Goal: Answer question/provide support: Share knowledge or assist other users

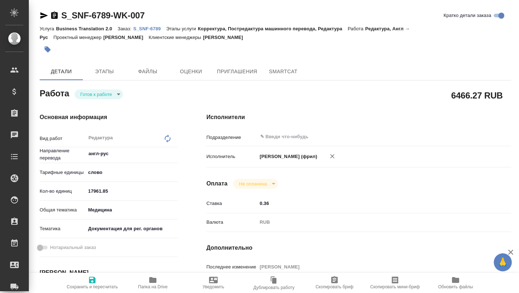
type textarea "x"
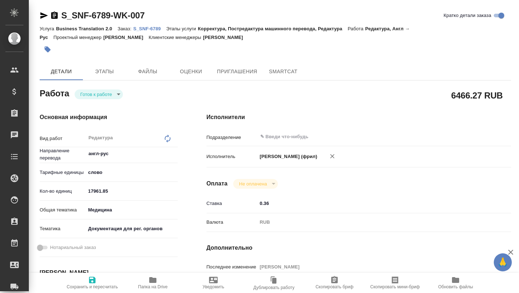
type textarea "x"
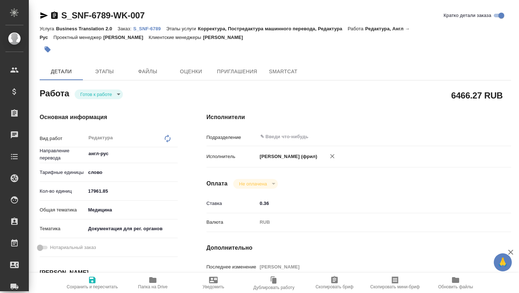
type textarea "x"
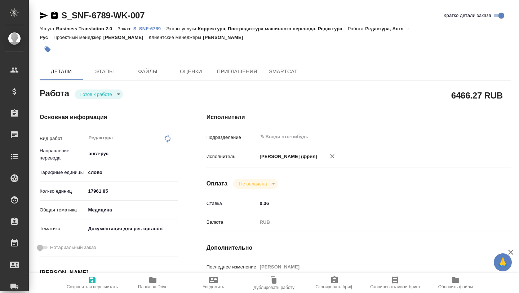
type textarea "x"
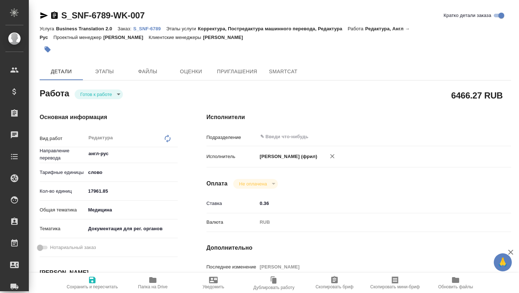
type textarea "x"
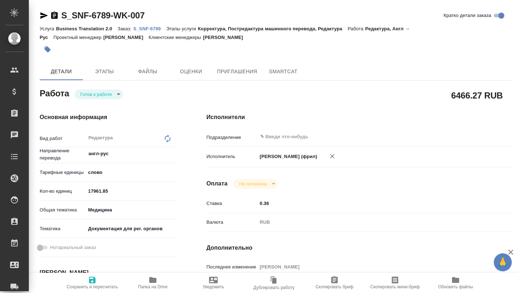
type textarea "x"
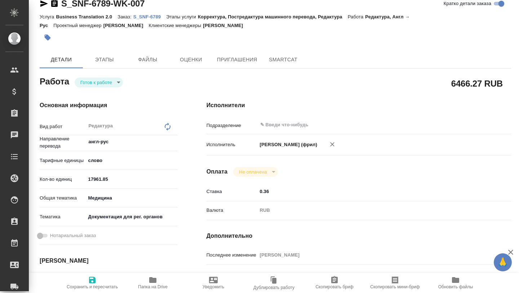
scroll to position [15, 0]
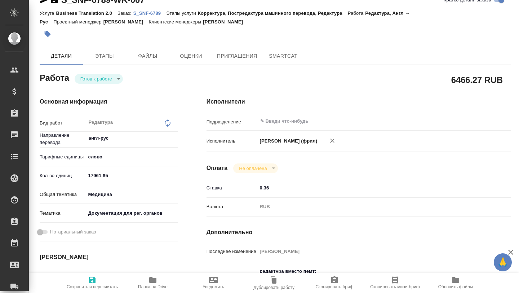
type textarea "x"
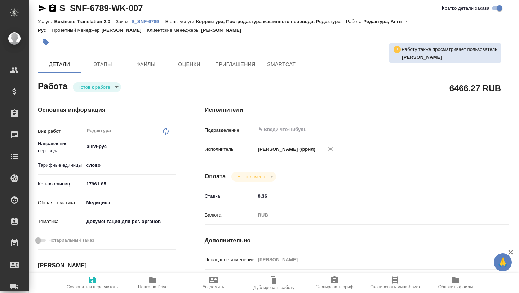
scroll to position [0, 2]
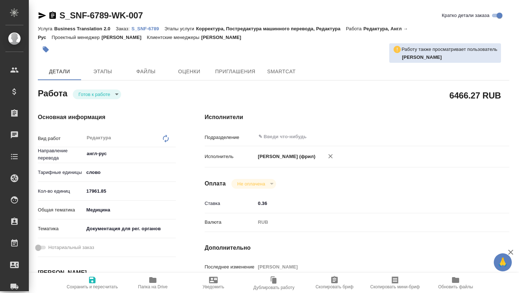
click at [147, 29] on p "S_SNF-6789" at bounding box center [148, 28] width 33 height 5
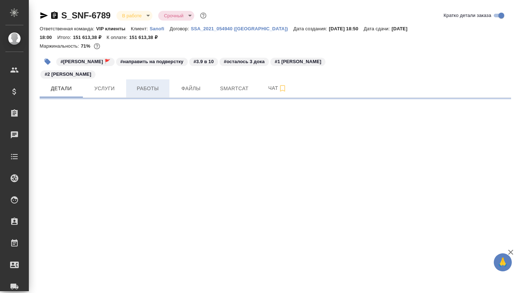
select select "RU"
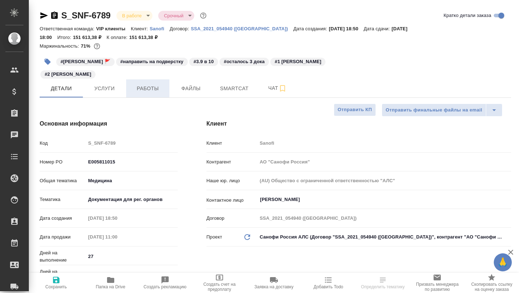
type textarea "x"
type input "Горшкова Валентина"
type input "Комаров Роман"
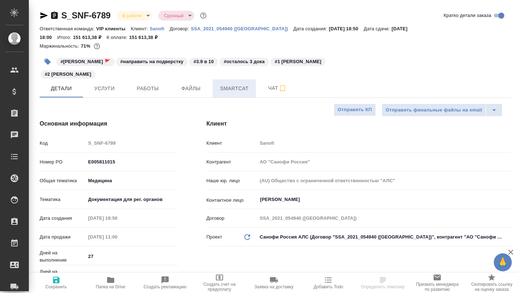
click at [234, 84] on span "Smartcat" at bounding box center [234, 88] width 35 height 9
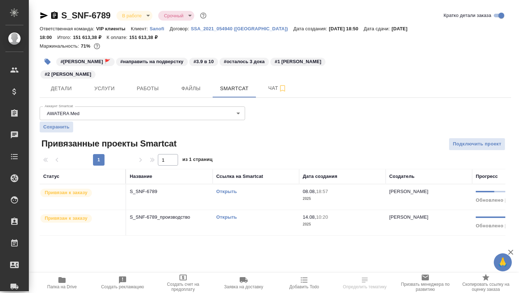
click at [231, 214] on link "Открыть" at bounding box center [226, 216] width 21 height 5
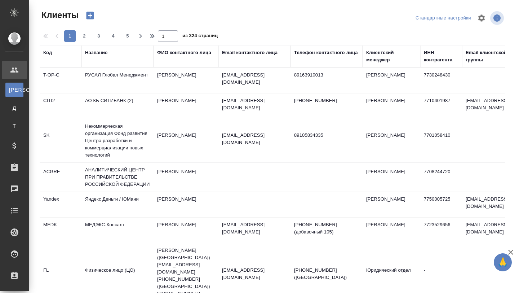
select select "RU"
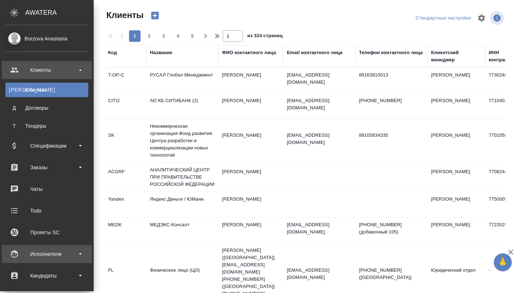
click at [63, 256] on div "Исполнители" at bounding box center [46, 253] width 83 height 11
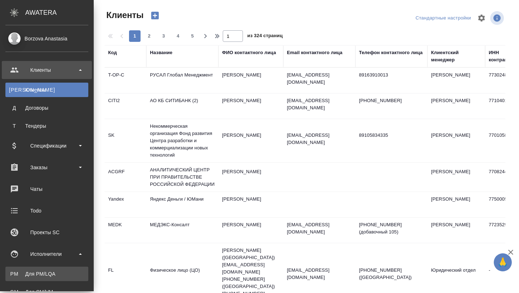
click at [62, 271] on div "Для PM/LQA" at bounding box center [47, 273] width 76 height 7
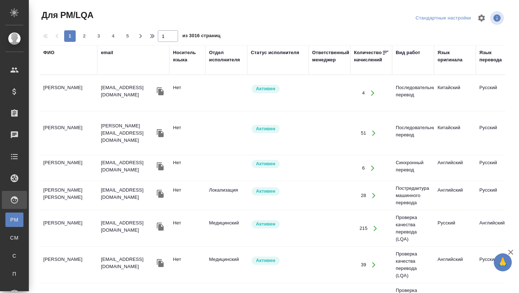
click at [50, 52] on div "ФИО" at bounding box center [48, 52] width 11 height 7
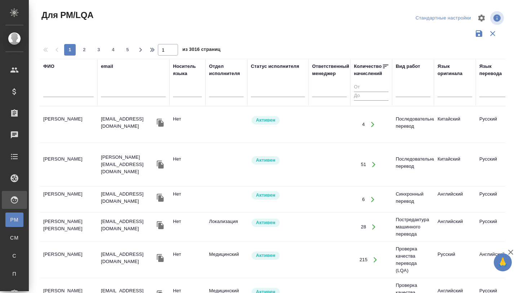
click at [57, 98] on div at bounding box center [68, 93] width 50 height 18
click at [57, 94] on input "text" at bounding box center [68, 92] width 50 height 9
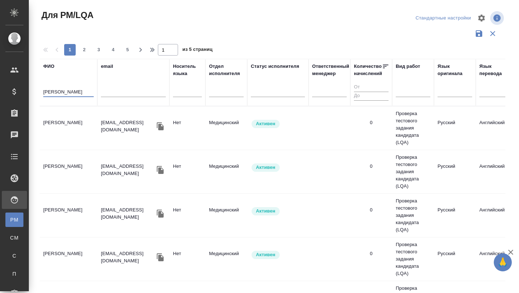
type input "мартынова"
click at [67, 119] on td "[PERSON_NAME] [PERSON_NAME]" at bounding box center [69, 127] width 58 height 25
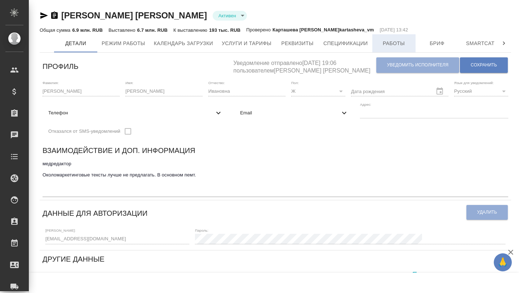
click at [399, 44] on span "Работы" at bounding box center [394, 43] width 35 height 9
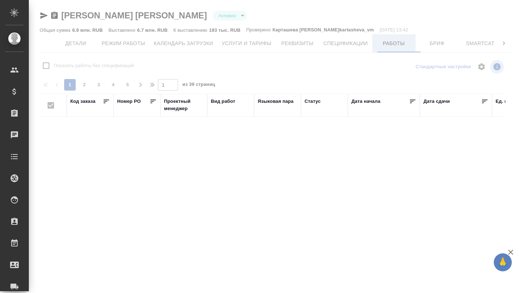
checkbox input "false"
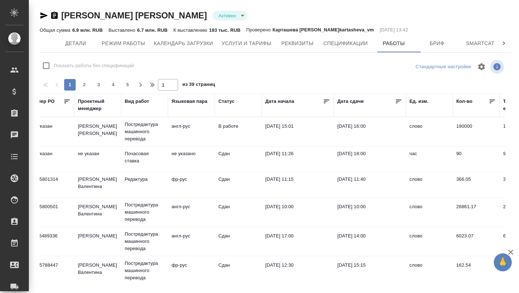
scroll to position [115, 86]
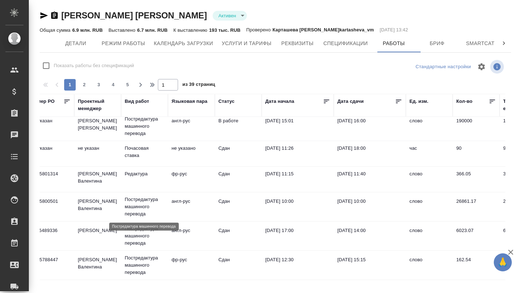
click at [131, 208] on p "Постредактура машинного перевода" at bounding box center [145, 207] width 40 height 22
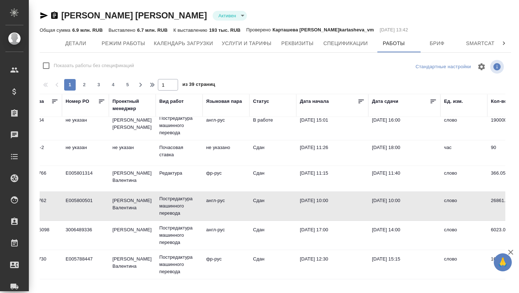
scroll to position [116, 0]
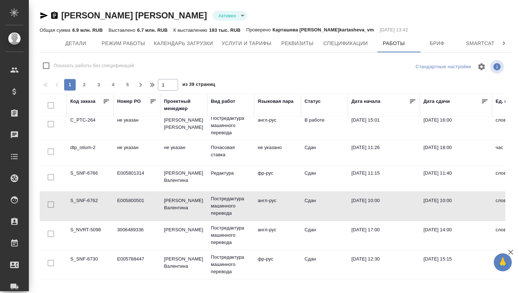
click at [141, 200] on td "E005800501" at bounding box center [137, 205] width 47 height 25
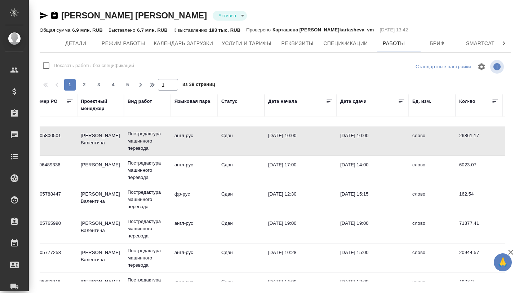
scroll to position [181, 84]
click at [102, 255] on td "[PERSON_NAME]" at bounding box center [100, 257] width 47 height 25
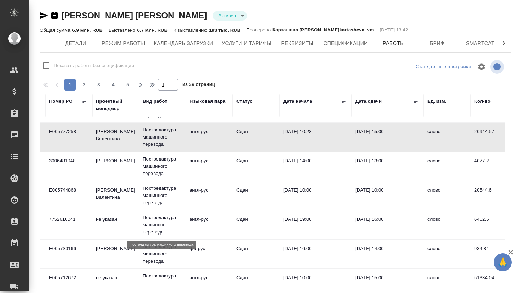
scroll to position [301, 68]
click at [141, 191] on td "Постредактура машинного перевода" at bounding box center [162, 195] width 47 height 29
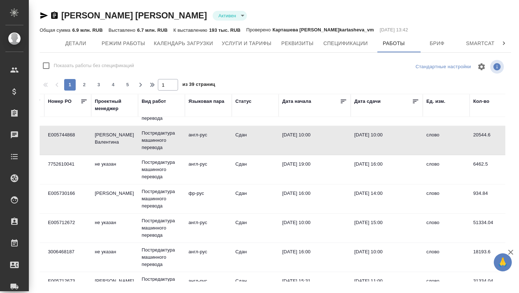
scroll to position [356, 69]
click at [112, 174] on td "не указан" at bounding box center [115, 169] width 47 height 25
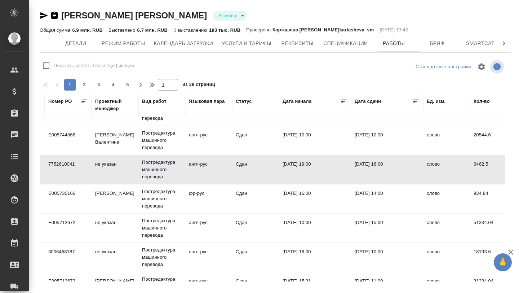
click at [112, 174] on td "не указан" at bounding box center [115, 169] width 47 height 25
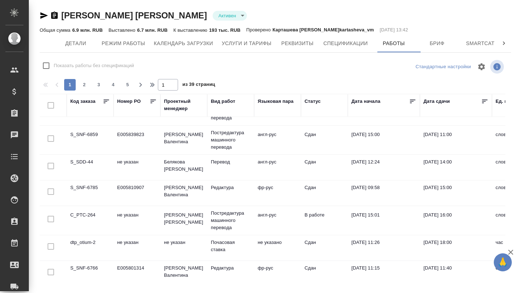
scroll to position [245, 0]
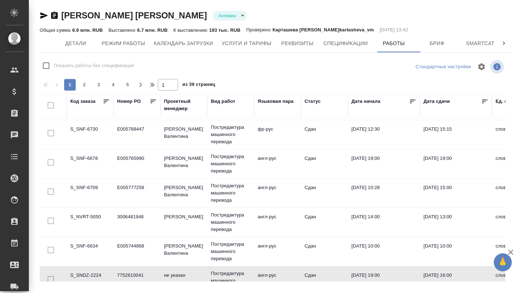
click at [86, 185] on td "S_SNF-6709" at bounding box center [90, 192] width 47 height 25
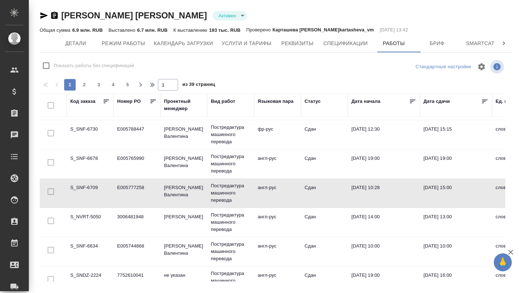
click at [85, 185] on td "S_SNF-6709" at bounding box center [90, 192] width 47 height 25
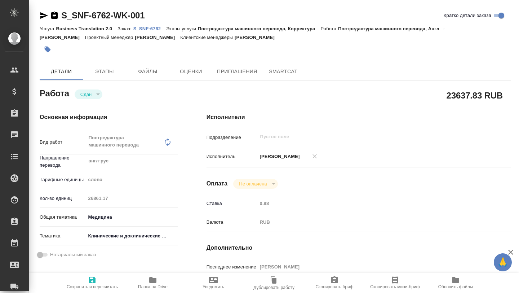
type textarea "x"
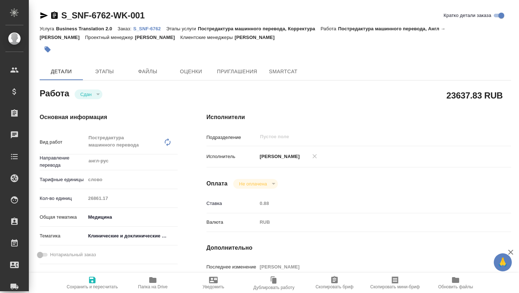
type textarea "x"
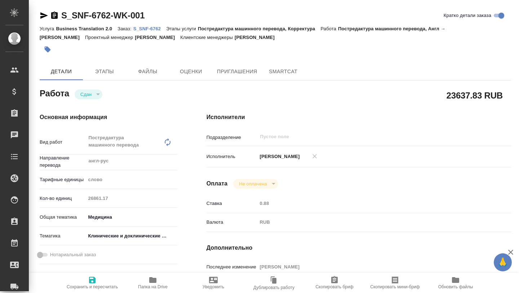
type textarea "x"
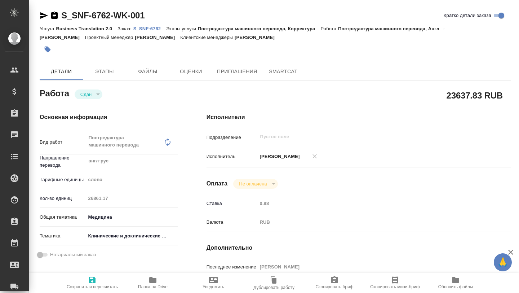
type textarea "x"
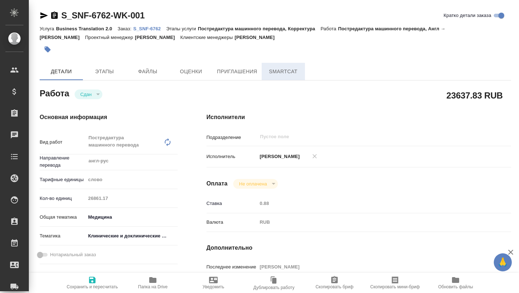
click at [293, 76] on button "SmartCat" at bounding box center [283, 71] width 43 height 17
type textarea "x"
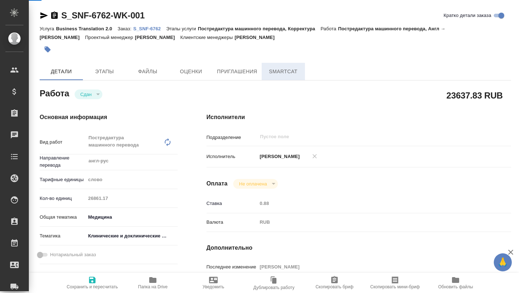
type textarea "x"
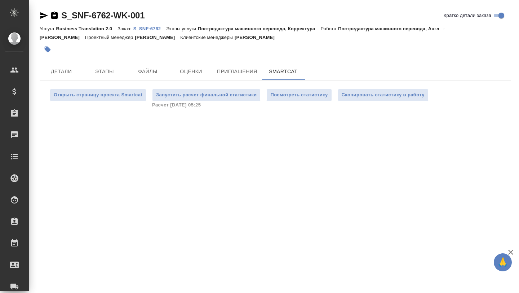
click at [116, 86] on div "Открыть страницу проекта Smartcat Запустить расчет финальной статистики Расчет …" at bounding box center [275, 98] width 471 height 36
click at [115, 97] on span "Открыть страницу проекта Smartcat" at bounding box center [98, 95] width 89 height 8
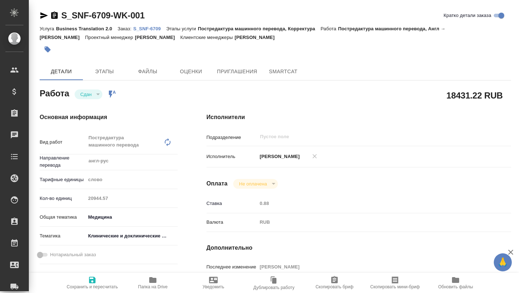
type textarea "x"
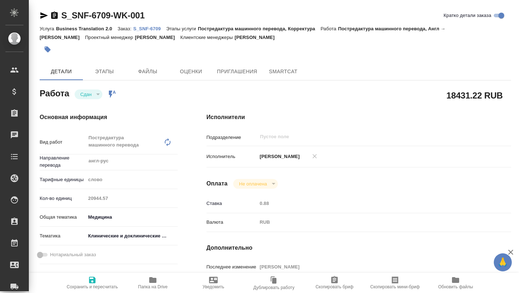
type textarea "x"
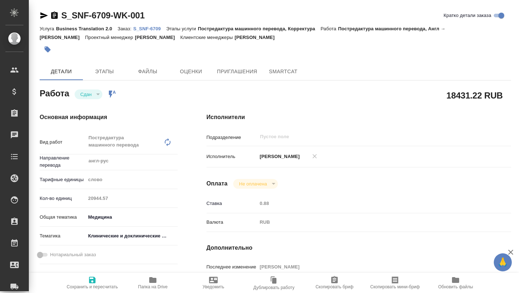
type textarea "x"
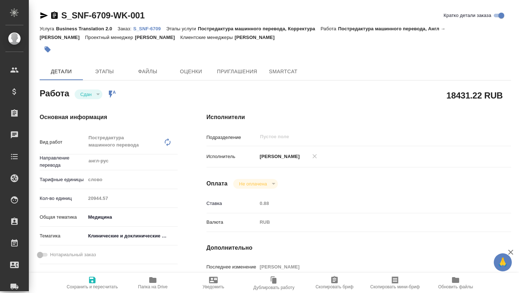
type textarea "x"
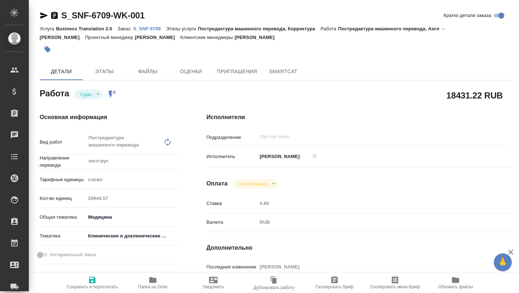
type textarea "x"
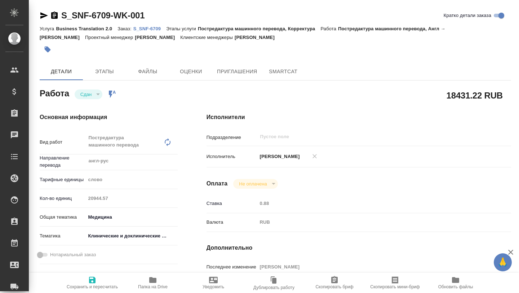
click at [141, 27] on p "S_SNF-6709" at bounding box center [149, 28] width 33 height 5
type textarea "x"
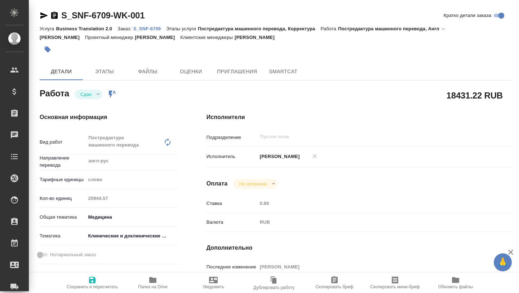
type textarea "x"
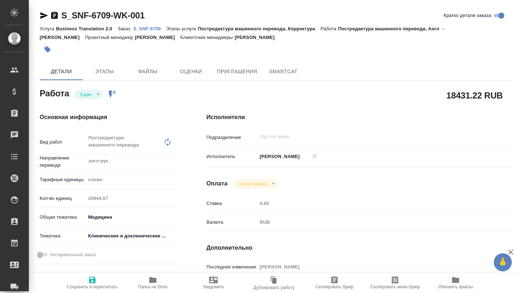
type textarea "x"
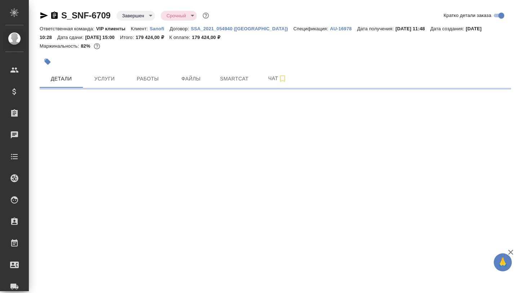
select select "RU"
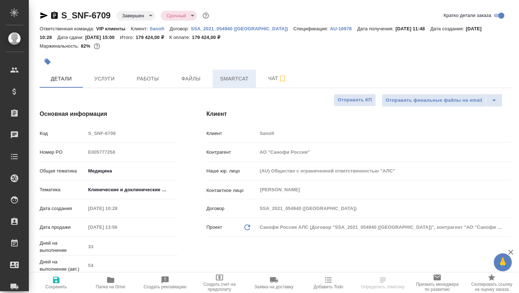
type textarea "x"
click at [232, 77] on span "Smartcat" at bounding box center [234, 78] width 35 height 9
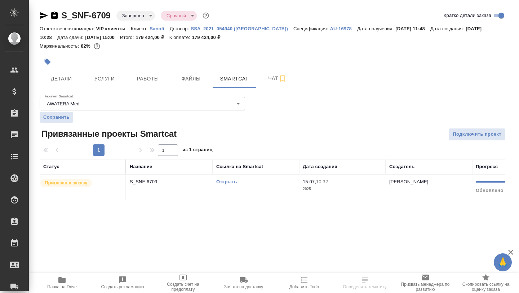
click at [227, 182] on link "Открыть" at bounding box center [226, 181] width 21 height 5
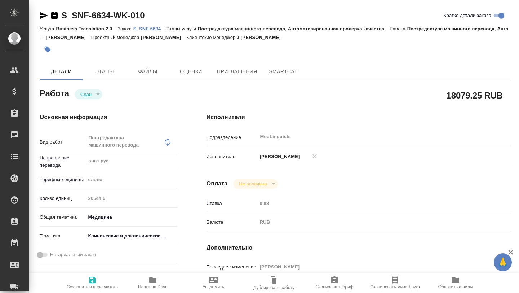
type textarea "x"
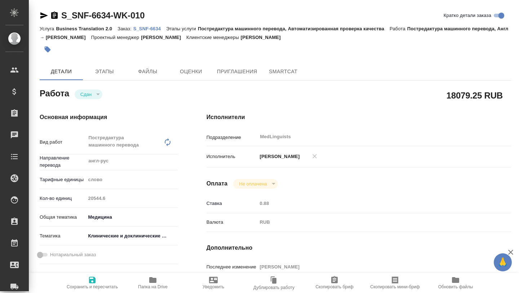
type textarea "x"
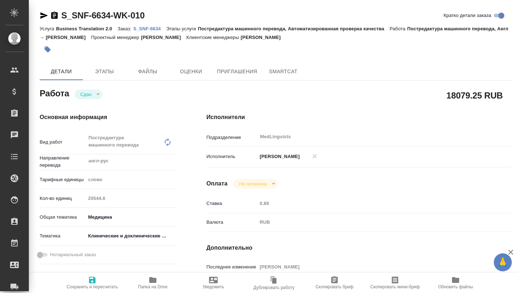
type textarea "x"
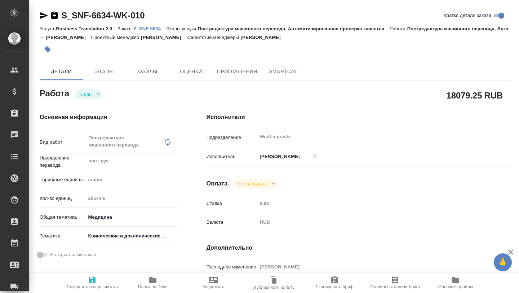
type textarea "x"
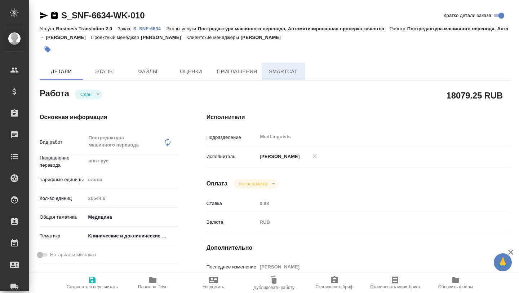
click at [271, 71] on span "SmartCat" at bounding box center [283, 71] width 35 height 9
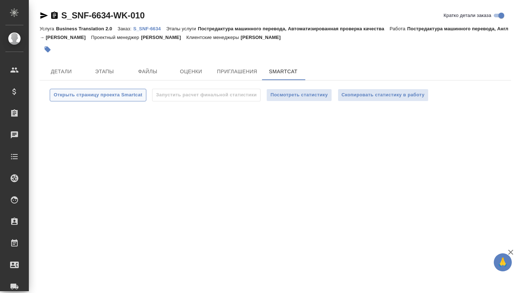
click at [93, 93] on span "Открыть страницу проекта Smartcat" at bounding box center [98, 95] width 89 height 8
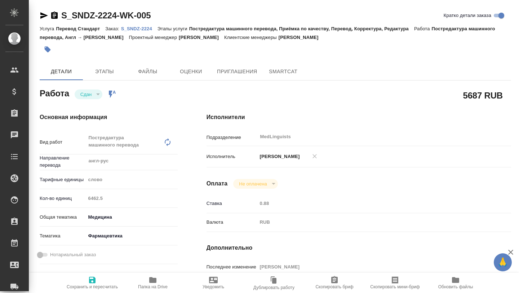
type textarea "x"
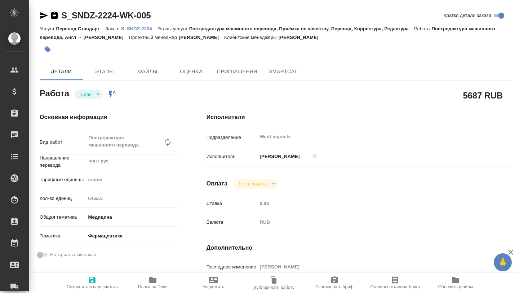
type textarea "x"
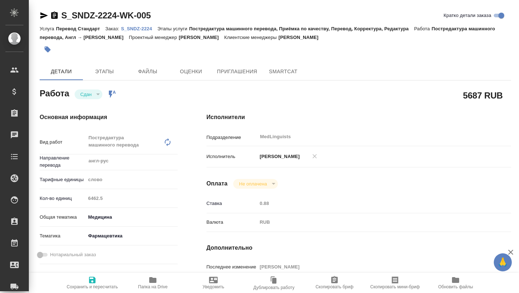
type textarea "x"
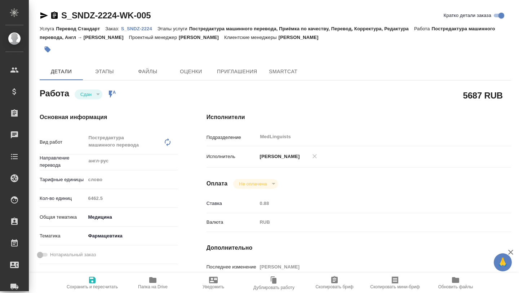
type textarea "x"
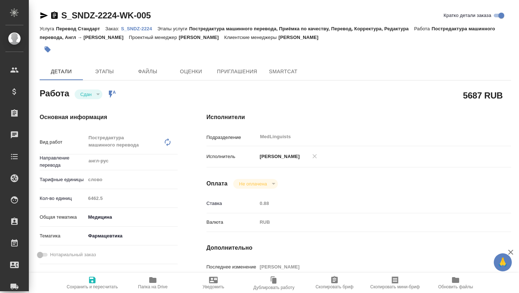
type textarea "x"
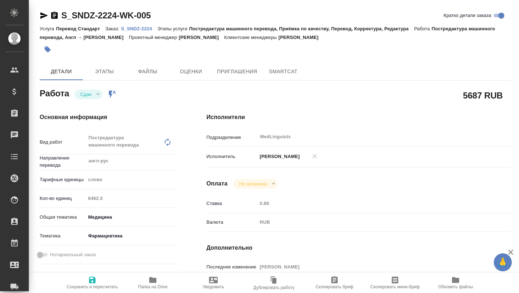
type textarea "x"
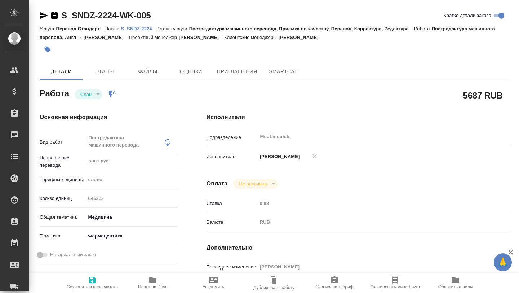
type textarea "x"
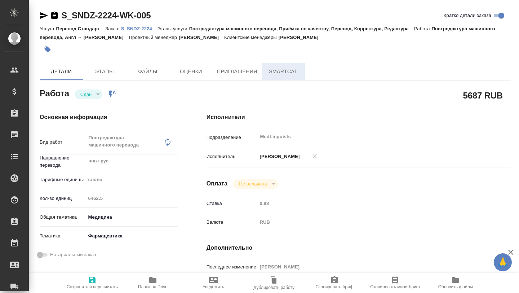
click at [290, 68] on span "SmartCat" at bounding box center [283, 71] width 35 height 9
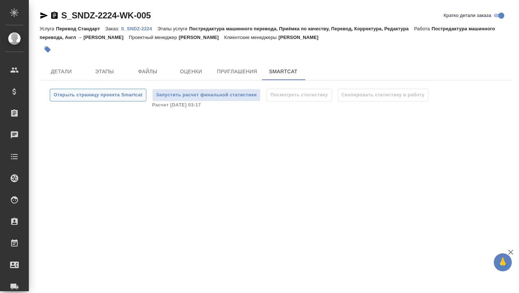
click at [93, 94] on span "Открыть страницу проекта Smartcat" at bounding box center [98, 95] width 89 height 8
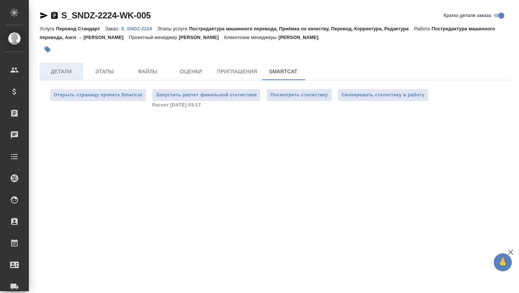
click at [59, 75] on span "Детали" at bounding box center [61, 71] width 35 height 9
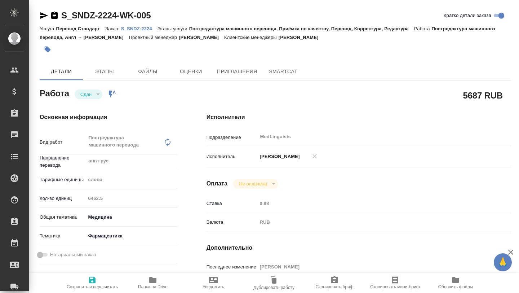
type textarea "x"
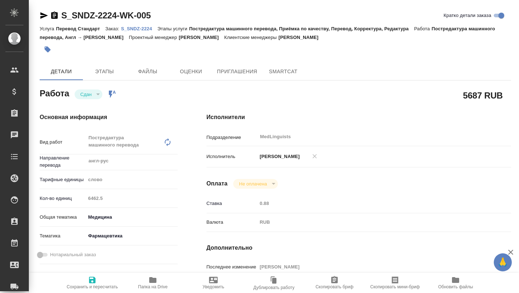
type textarea "x"
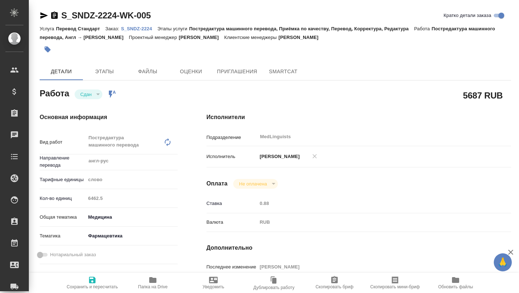
type textarea "x"
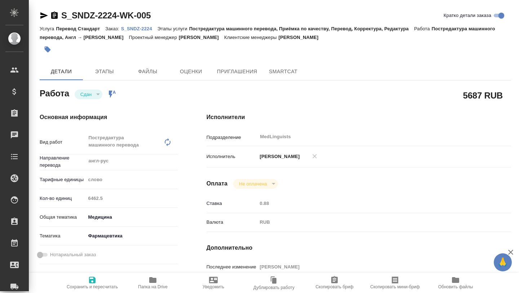
click at [136, 28] on p "S_SNDZ-2224" at bounding box center [139, 28] width 36 height 5
type textarea "x"
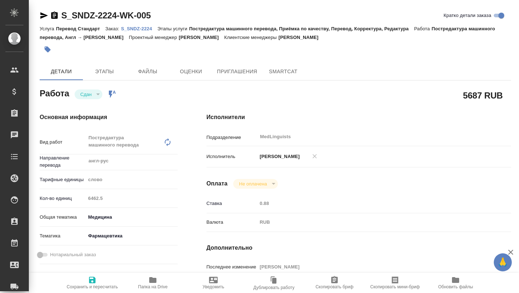
type textarea "x"
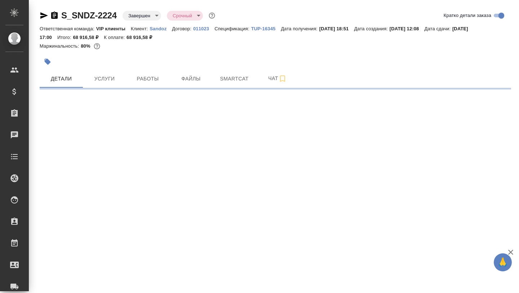
select select "RU"
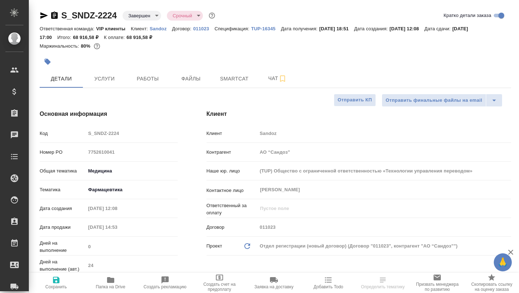
type textarea "x"
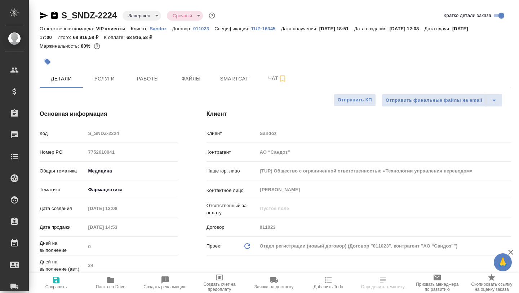
type textarea "x"
click at [112, 281] on icon "button" at bounding box center [110, 280] width 7 height 6
type textarea "x"
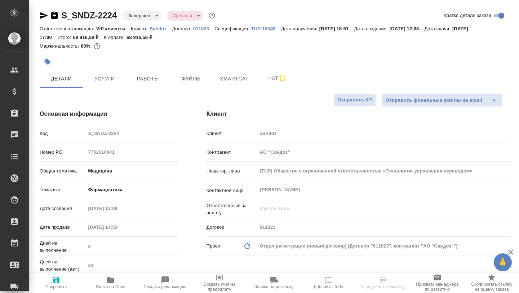
select select "RU"
type textarea "x"
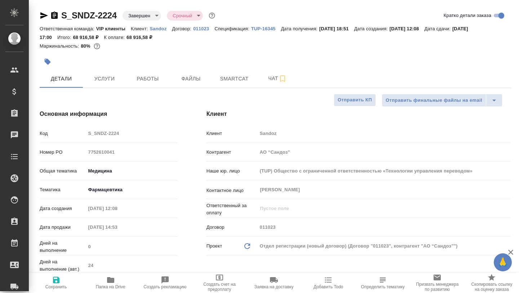
type textarea "x"
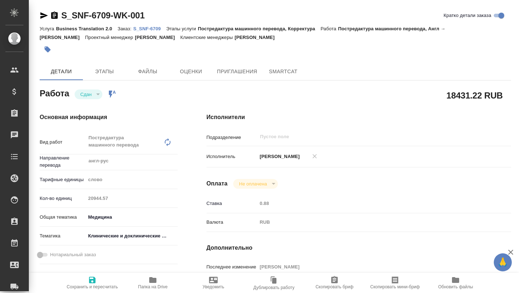
type textarea "x"
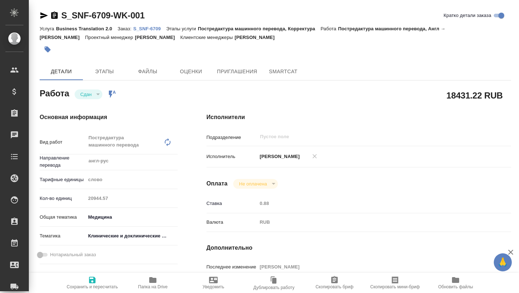
type textarea "x"
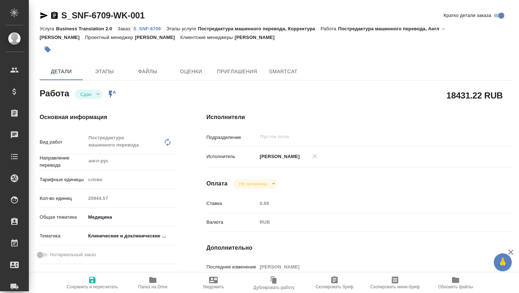
type textarea "x"
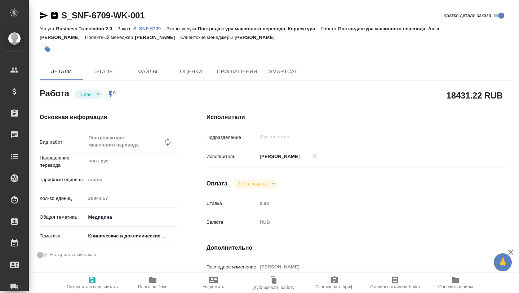
click at [143, 27] on p "S_SNF-6709" at bounding box center [149, 28] width 33 height 5
type textarea "x"
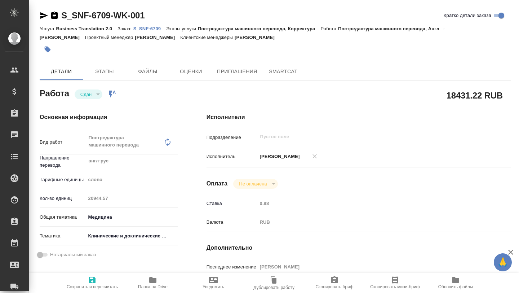
type textarea "x"
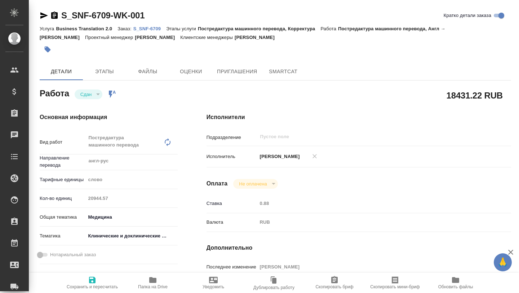
type textarea "x"
click at [152, 282] on icon "button" at bounding box center [152, 280] width 7 height 6
click at [280, 73] on span "SmartCat" at bounding box center [283, 71] width 35 height 9
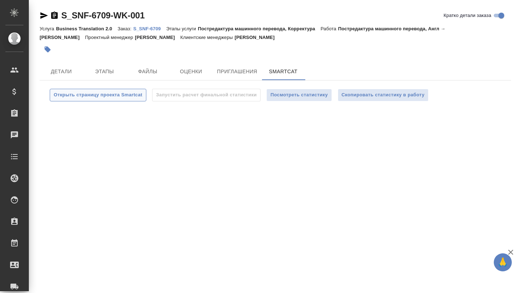
click at [107, 99] on button "Открыть страницу проекта Smartcat" at bounding box center [98, 95] width 97 height 13
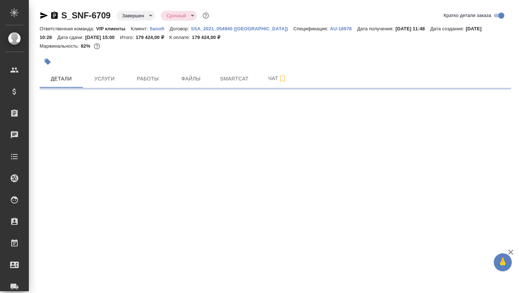
select select "RU"
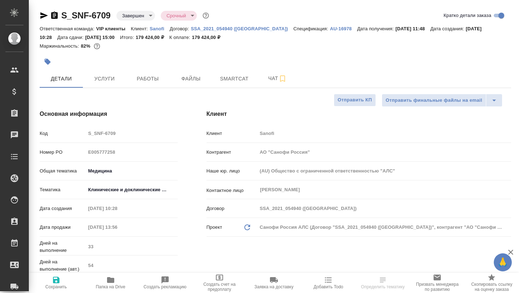
type textarea "x"
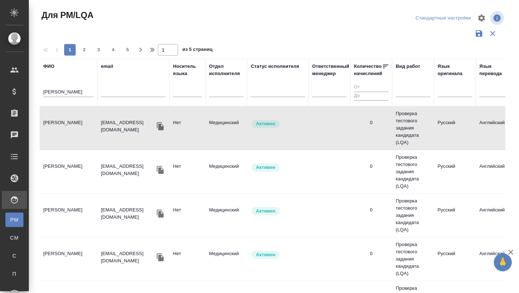
click at [53, 90] on input "мартынова" at bounding box center [68, 92] width 50 height 9
type input "матвеева"
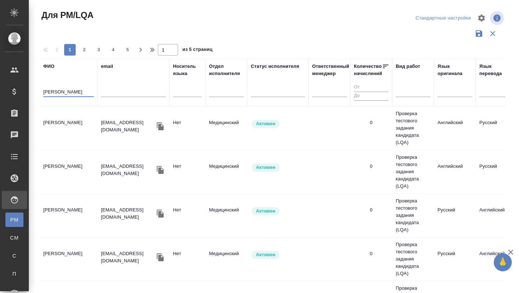
click at [70, 124] on td "[PERSON_NAME]" at bounding box center [69, 127] width 58 height 25
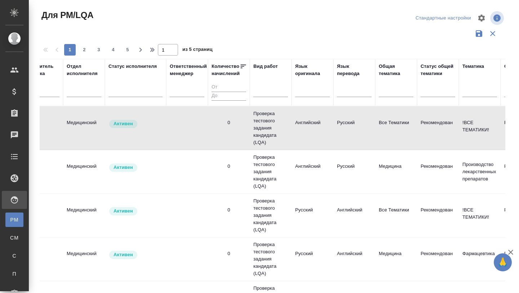
scroll to position [0, 143]
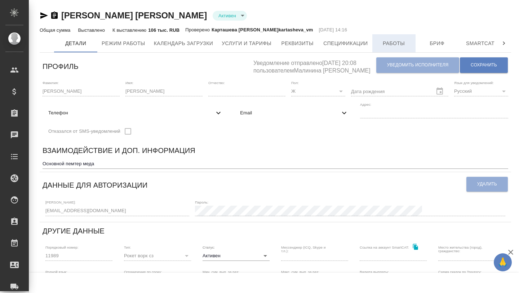
click at [390, 45] on span "Работы" at bounding box center [394, 43] width 35 height 9
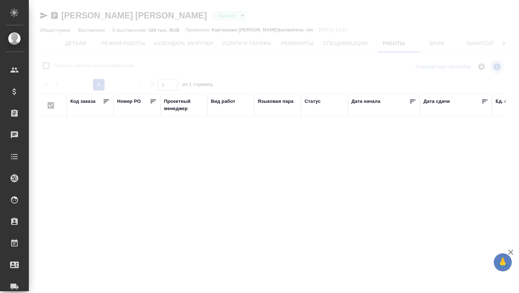
checkbox input "false"
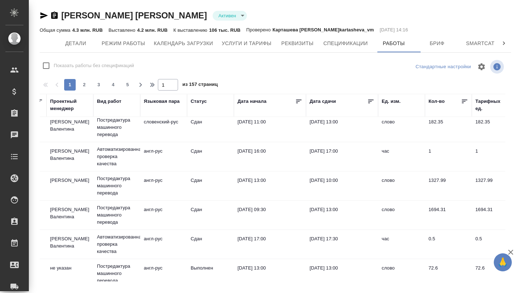
scroll to position [562, 114]
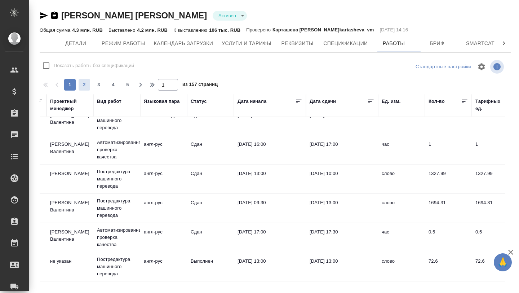
click at [84, 89] on button "2" at bounding box center [85, 85] width 12 height 12
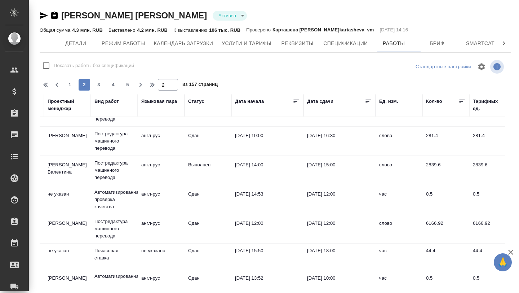
scroll to position [306, 116]
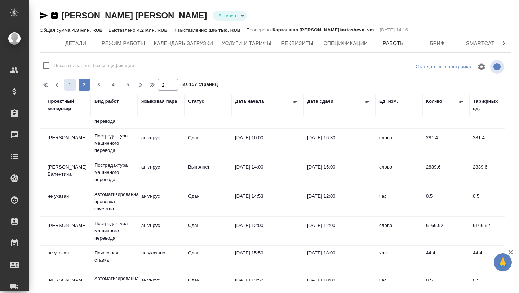
click at [71, 88] on button "1" at bounding box center [70, 85] width 12 height 12
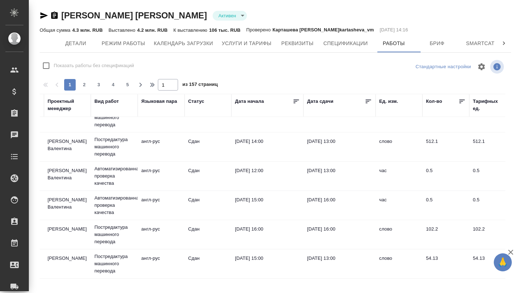
click at [368, 98] on icon at bounding box center [368, 101] width 7 height 7
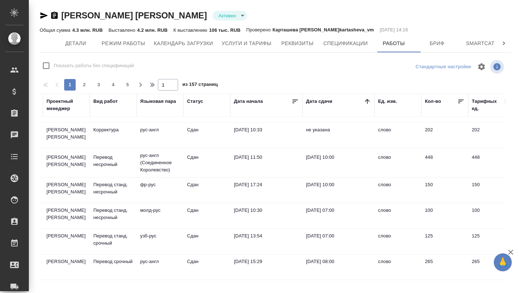
scroll to position [0, 117]
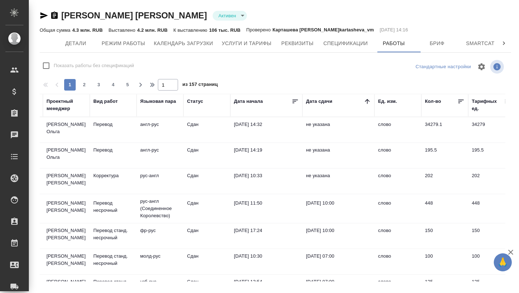
click at [295, 99] on icon at bounding box center [295, 101] width 7 height 7
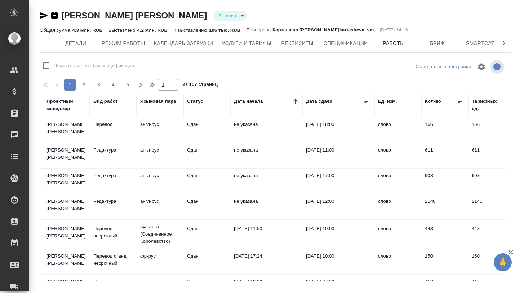
click at [371, 101] on th "Дата сдачи" at bounding box center [338, 105] width 72 height 23
click at [367, 100] on icon at bounding box center [367, 101] width 7 height 7
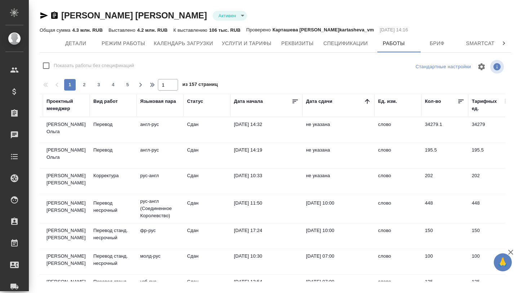
click at [367, 100] on icon at bounding box center [367, 101] width 5 height 5
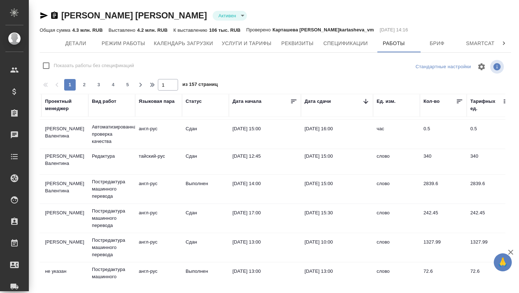
scroll to position [562, 119]
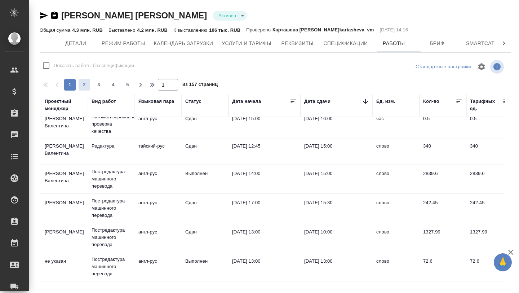
click at [85, 86] on span "2" at bounding box center [85, 84] width 12 height 7
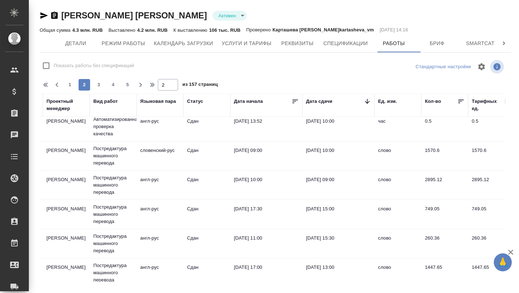
scroll to position [559, 117]
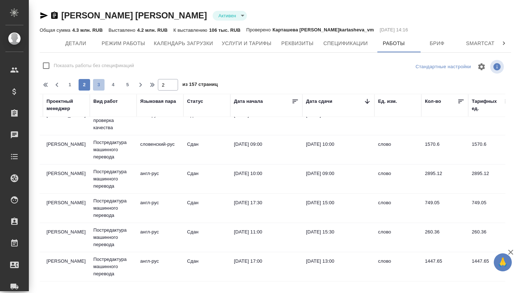
click at [98, 86] on span "3" at bounding box center [99, 84] width 12 height 7
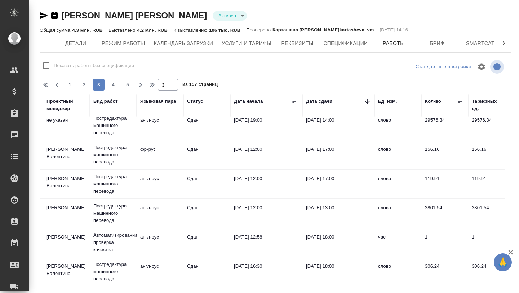
scroll to position [555, 117]
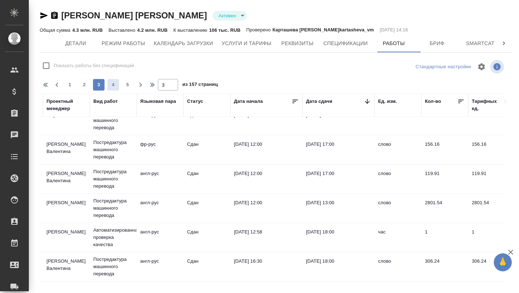
click at [112, 85] on span "4" at bounding box center [113, 84] width 12 height 7
type input "4"
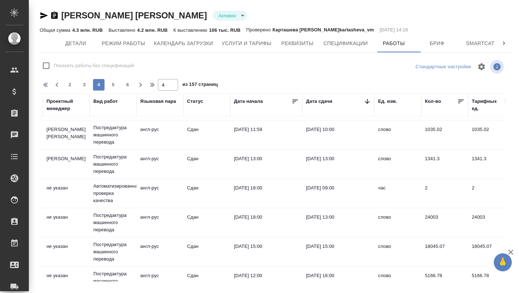
scroll to position [145, 117]
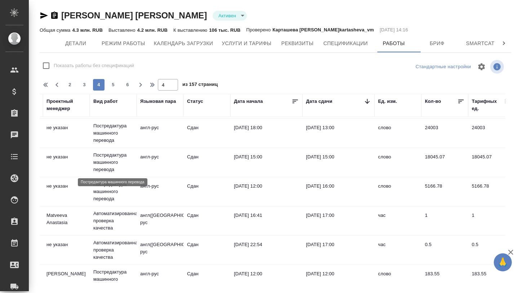
click at [115, 160] on p "Постредактура машинного перевода" at bounding box center [113, 162] width 40 height 22
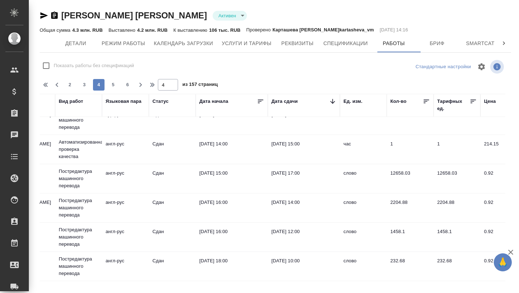
scroll to position [504, 152]
click at [71, 175] on p "Постредактура машинного перевода" at bounding box center [78, 179] width 40 height 22
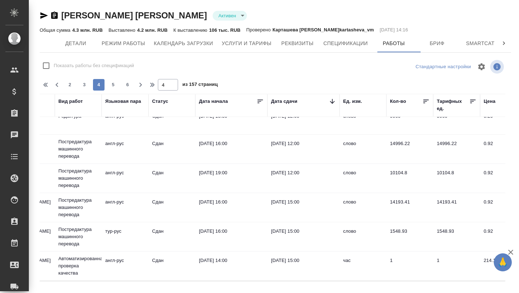
click at [116, 148] on td "англ-рус" at bounding box center [125, 148] width 47 height 25
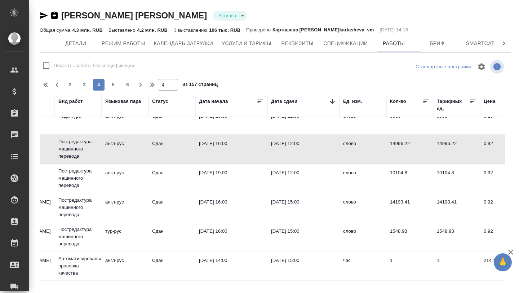
click at [116, 148] on td "англ-рус" at bounding box center [125, 148] width 47 height 25
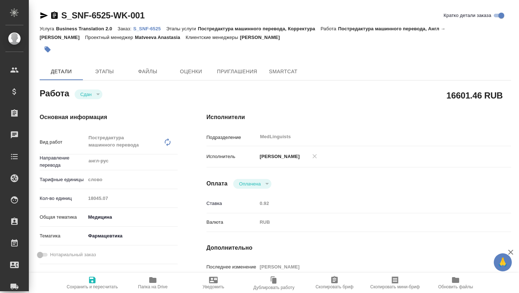
type textarea "x"
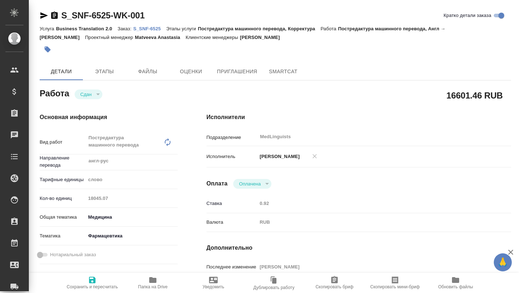
type textarea "x"
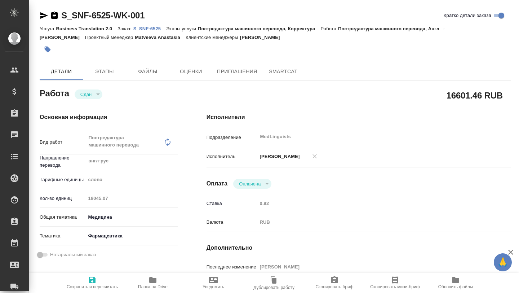
type textarea "x"
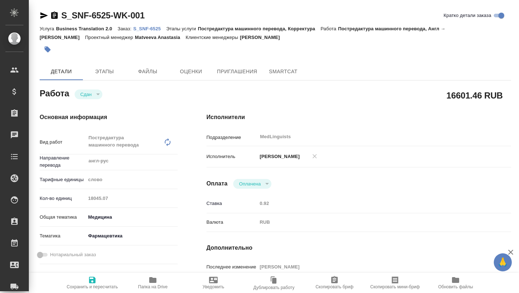
type textarea "x"
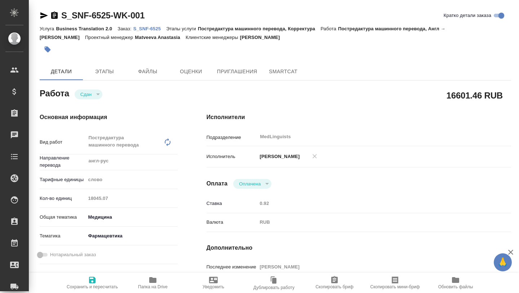
type textarea "x"
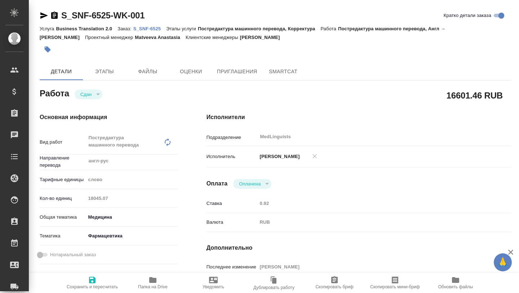
type textarea "x"
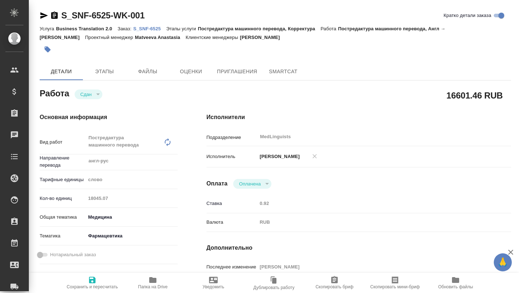
type textarea "x"
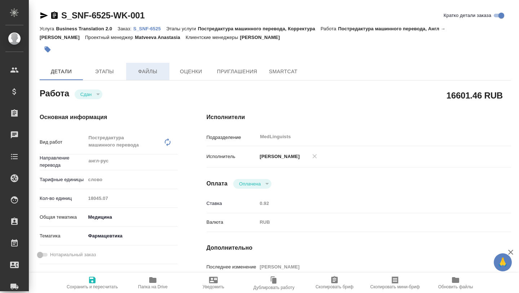
click at [140, 70] on span "Файлы" at bounding box center [147, 71] width 35 height 9
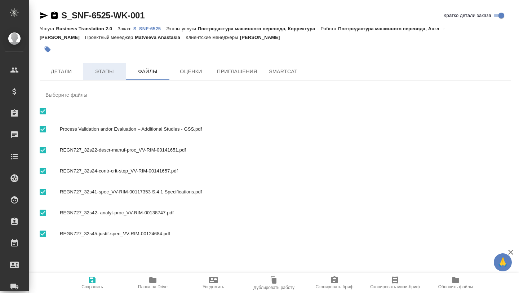
click at [111, 68] on span "Этапы" at bounding box center [104, 71] width 35 height 9
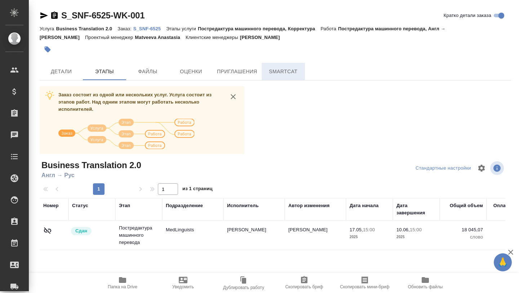
click at [281, 72] on span "SmartCat" at bounding box center [283, 71] width 35 height 9
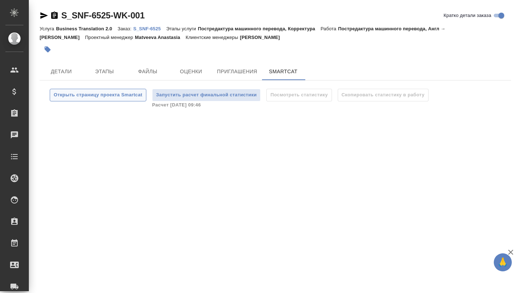
click at [110, 96] on span "Открыть страницу проекта Smartcat" at bounding box center [98, 95] width 89 height 8
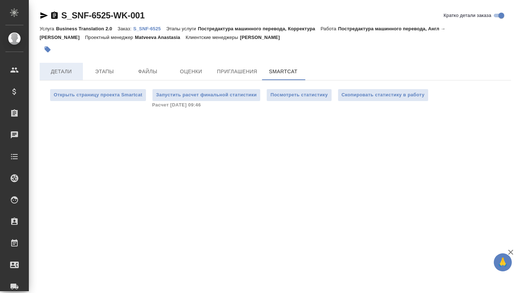
click at [62, 75] on span "Детали" at bounding box center [61, 71] width 35 height 9
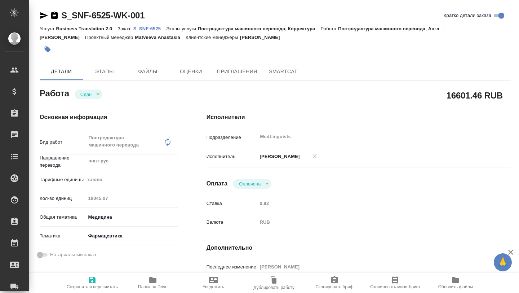
type textarea "x"
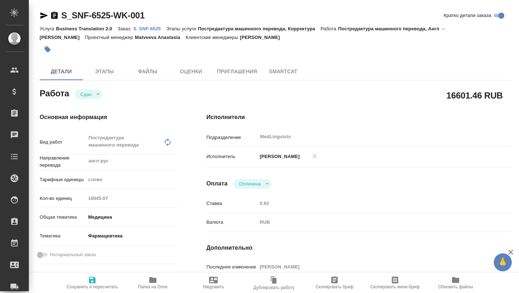
type textarea "x"
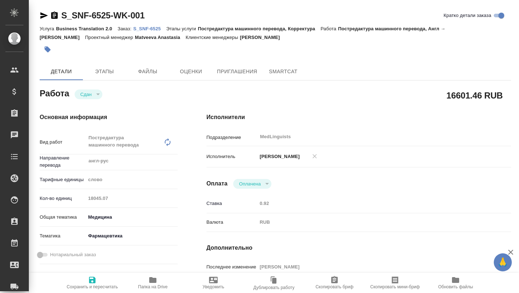
type textarea "x"
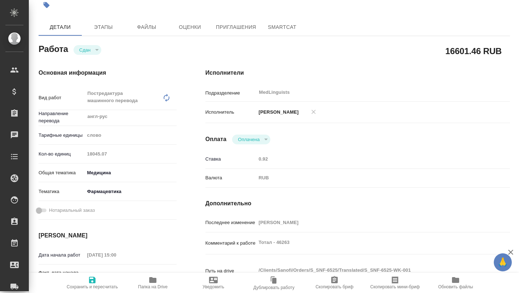
scroll to position [0, 1]
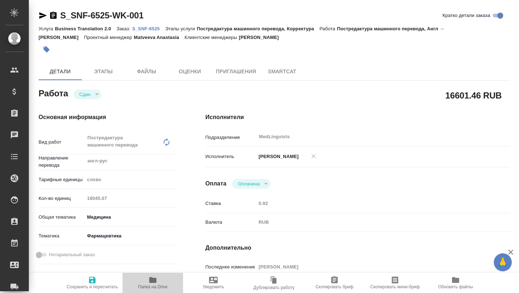
click at [154, 280] on icon "button" at bounding box center [152, 280] width 7 height 6
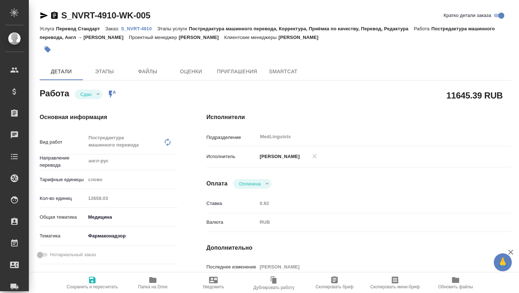
type textarea "x"
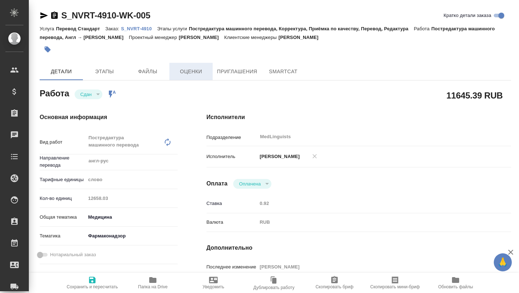
type textarea "x"
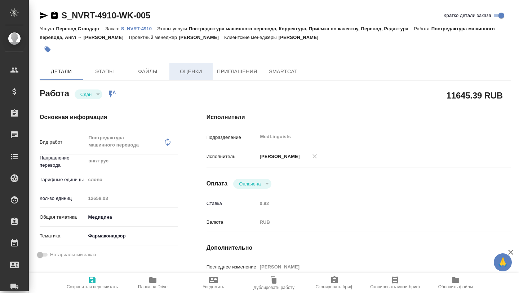
type textarea "x"
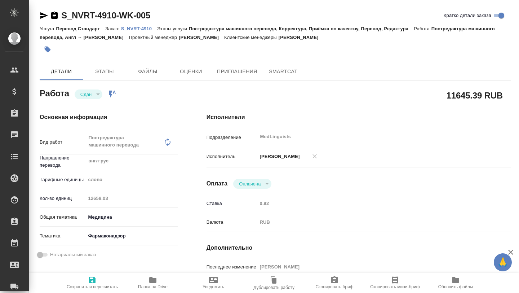
type textarea "x"
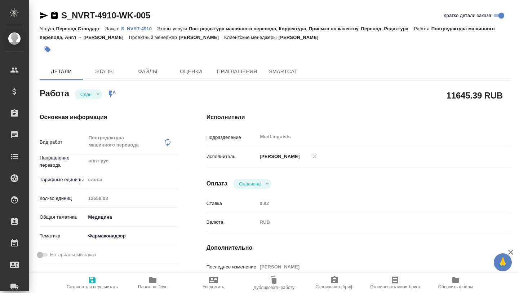
type textarea "x"
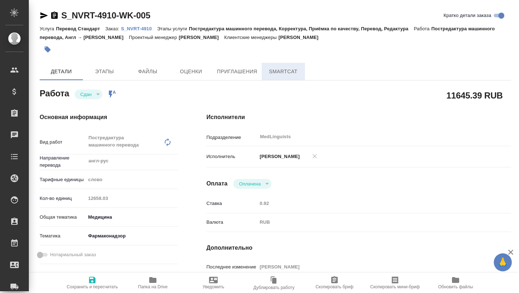
click at [277, 75] on span "SmartCat" at bounding box center [283, 71] width 35 height 9
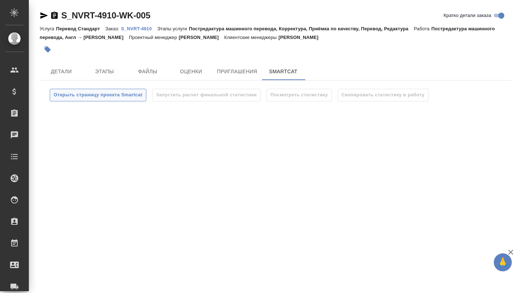
click at [90, 93] on span "Открыть страницу проекта Smartcat" at bounding box center [98, 95] width 89 height 8
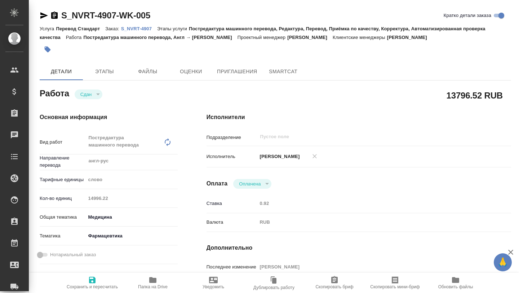
type textarea "x"
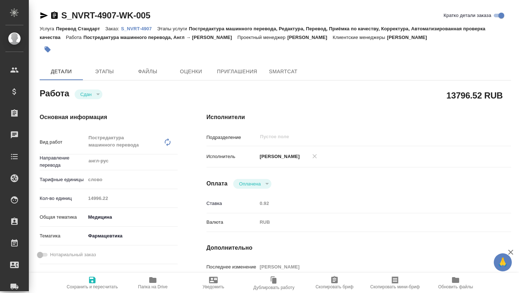
type textarea "x"
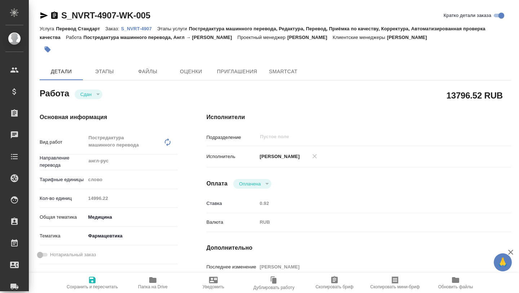
type textarea "x"
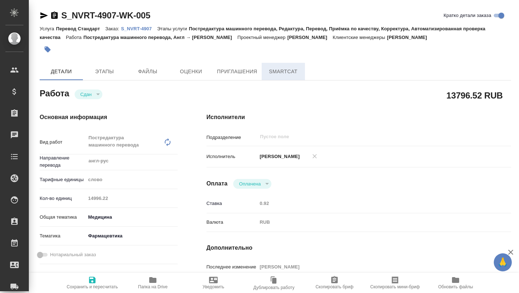
type textarea "x"
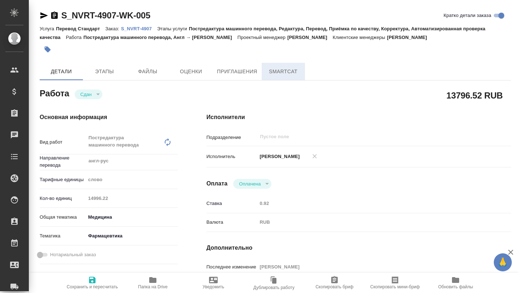
click at [285, 69] on span "SmartCat" at bounding box center [283, 71] width 35 height 9
type textarea "x"
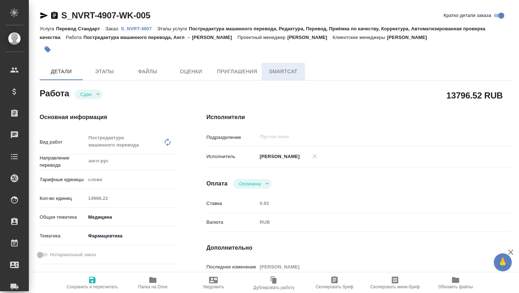
type textarea "x"
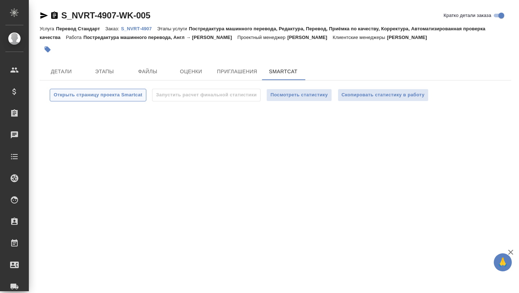
click at [119, 95] on span "Открыть страницу проекта Smartcat" at bounding box center [98, 95] width 89 height 8
